Goal: Transaction & Acquisition: Purchase product/service

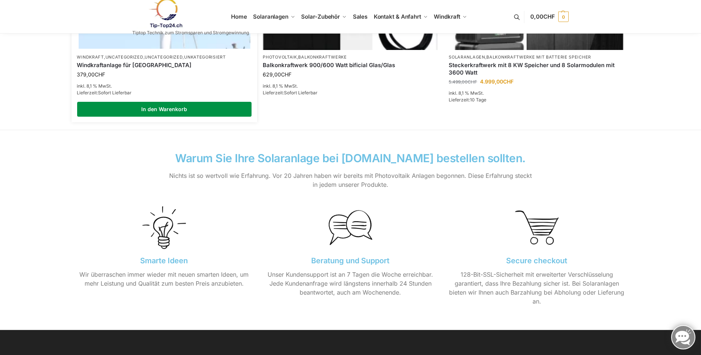
scroll to position [671, 0]
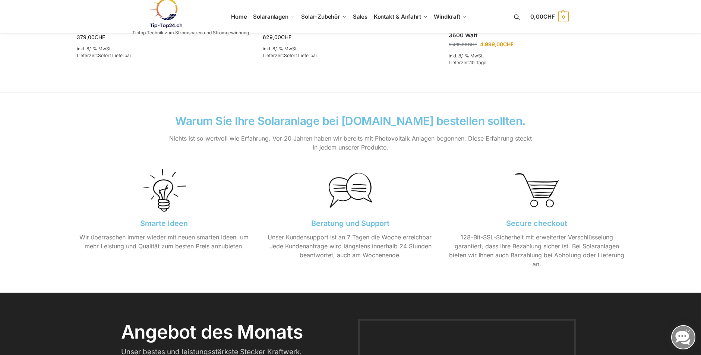
click at [357, 247] on p "Unser Kundensupport ist an 7 Tagen die Woche erreichbar. Jede Kundenanfrage wir…" at bounding box center [350, 246] width 175 height 27
click at [342, 220] on h3 "Beratung und Support" at bounding box center [350, 223] width 175 height 7
click at [341, 222] on h3 "Beratung und Support" at bounding box center [350, 223] width 175 height 7
drag, startPoint x: 341, startPoint y: 222, endPoint x: 344, endPoint y: 197, distance: 25.2
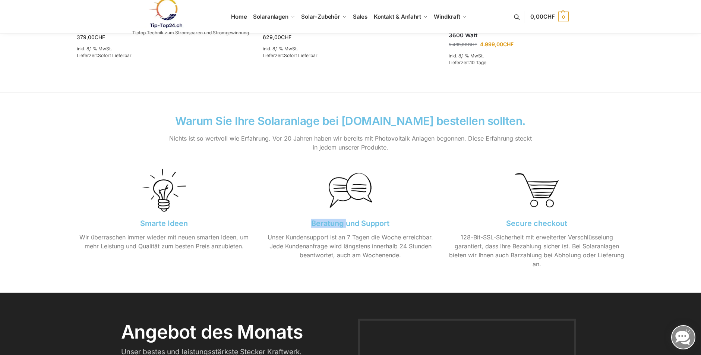
click at [344, 197] on img at bounding box center [351, 191] width 44 height 44
click at [353, 252] on p "Unser Kundensupport ist an 7 Tagen die Woche erreichbar. Jede Kundenanfrage wir…" at bounding box center [350, 246] width 175 height 27
click at [437, 121] on h2 "Warum Sie Ihre Solaranlage bei [DOMAIN_NAME] bestellen sollten." at bounding box center [350, 120] width 365 height 11
click at [530, 216] on div "Secure checkout 128-Bit-SSL-Sicherheit mit erweiterter Verschlüsselung garantie…" at bounding box center [537, 222] width 186 height 119
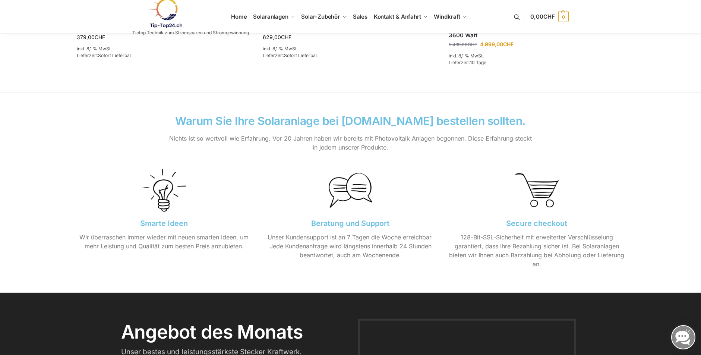
click at [530, 220] on h3 "Secure checkout" at bounding box center [536, 223] width 175 height 7
click at [337, 220] on h3 "Beratung und Support" at bounding box center [350, 223] width 175 height 7
click at [315, 217] on div "Beratung und Support Unser Kundensupport ist an 7 Tagen die Woche erreichbar. J…" at bounding box center [350, 222] width 186 height 119
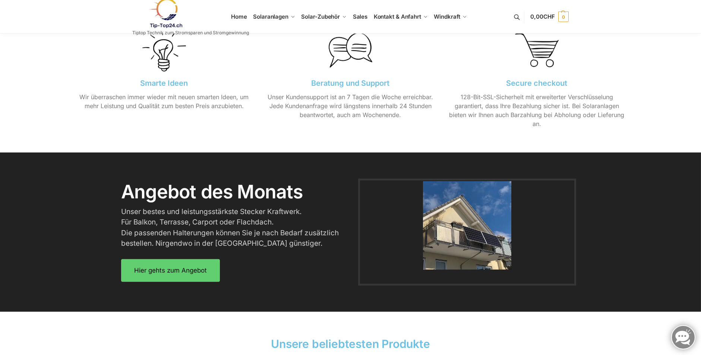
scroll to position [820, 0]
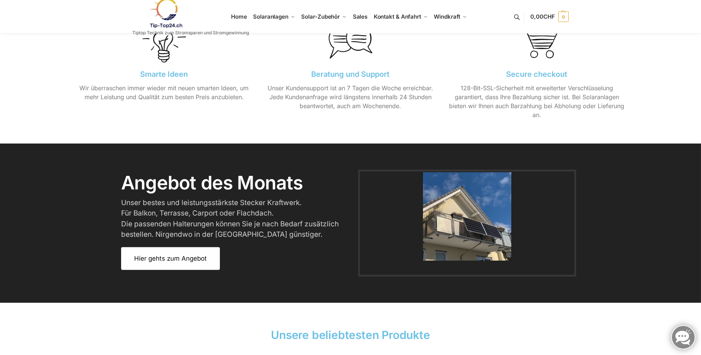
click at [197, 255] on span "Hier gehts zum Angebot" at bounding box center [170, 258] width 73 height 6
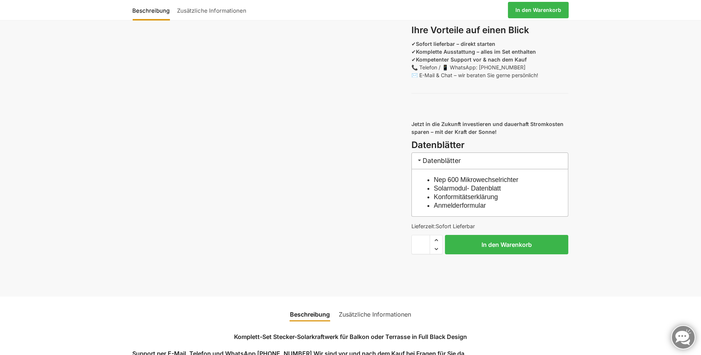
scroll to position [671, 0]
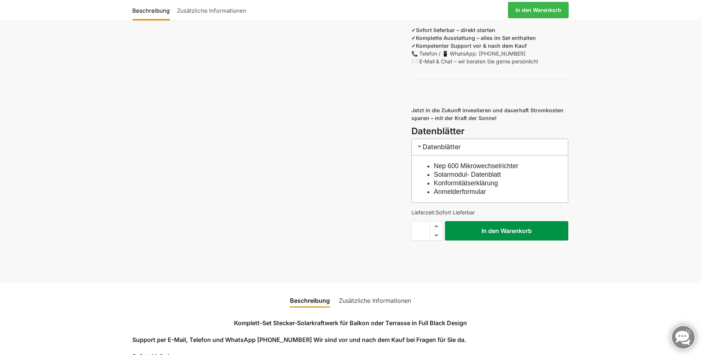
click at [495, 241] on button "In den Warenkorb" at bounding box center [506, 230] width 123 height 19
